Goal: Check status

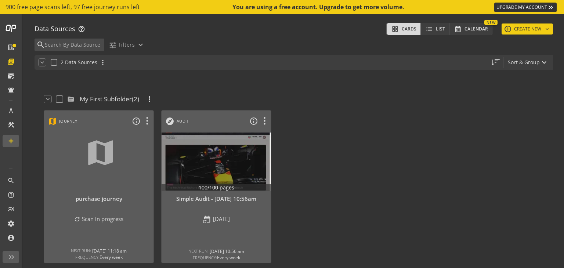
scroll to position [21, 0]
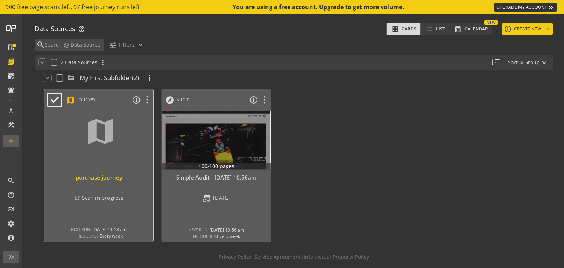
click at [129, 152] on div at bounding box center [99, 141] width 115 height 62
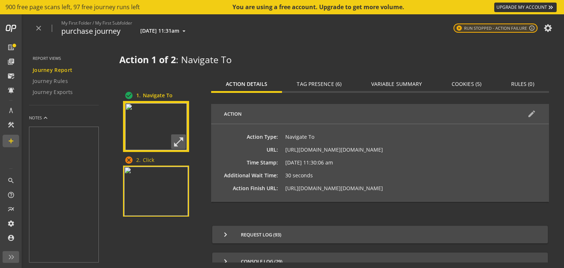
click at [169, 193] on img at bounding box center [156, 191] width 64 height 49
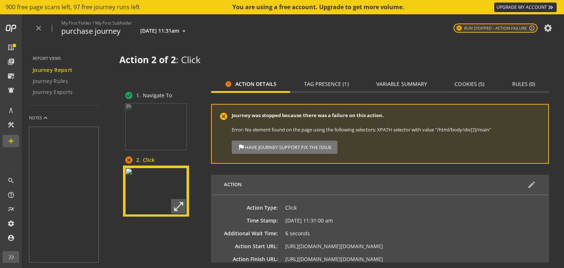
scroll to position [103, 0]
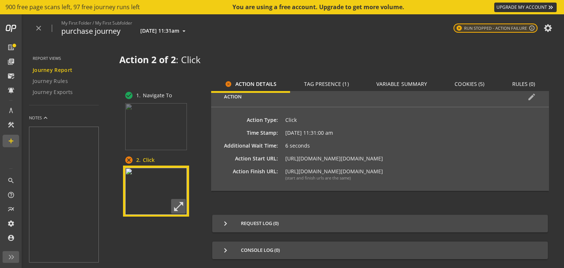
click at [165, 186] on img at bounding box center [156, 191] width 62 height 47
click at [177, 204] on mat-icon "open_in_full" at bounding box center [178, 206] width 15 height 15
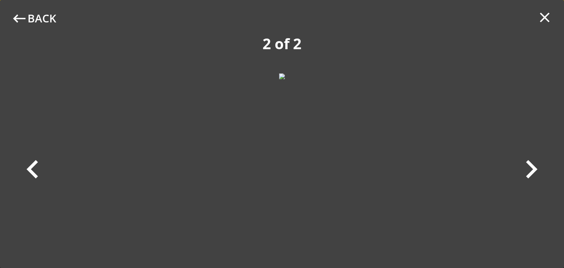
scroll to position [0, 0]
click at [545, 20] on mat-icon "clear" at bounding box center [545, 17] width 17 height 17
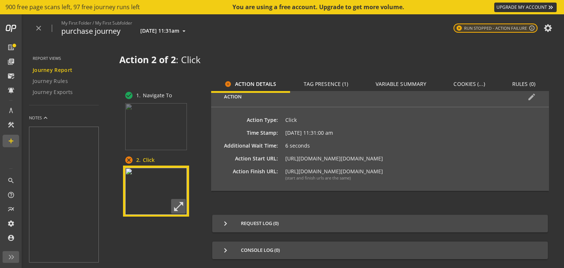
click at [337, 82] on span "Tag Presence (1)" at bounding box center [326, 84] width 45 height 5
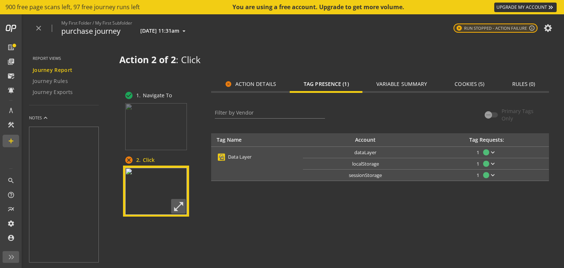
click at [256, 79] on span "cancel Action Details" at bounding box center [250, 84] width 51 height 18
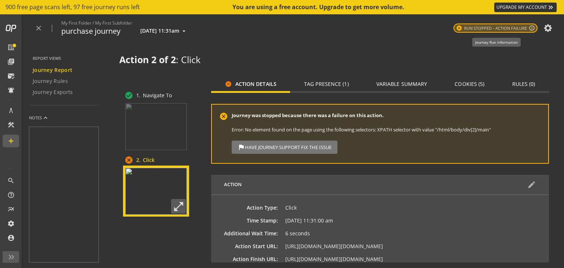
click at [532, 25] on mat-icon "info_outline" at bounding box center [532, 28] width 6 height 6
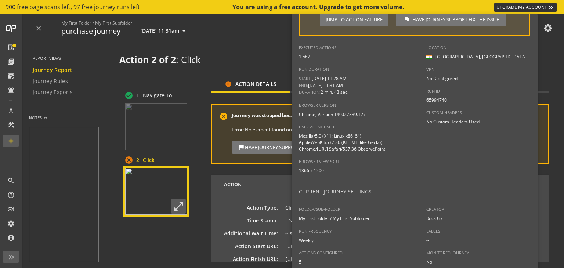
scroll to position [82, 0]
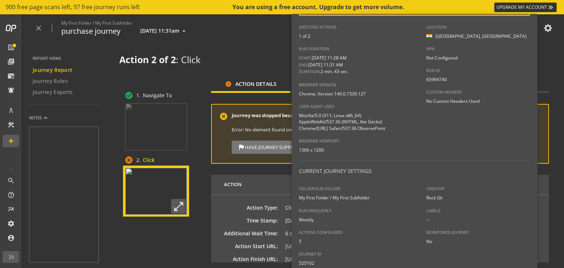
click at [558, 53] on div at bounding box center [282, 134] width 564 height 268
